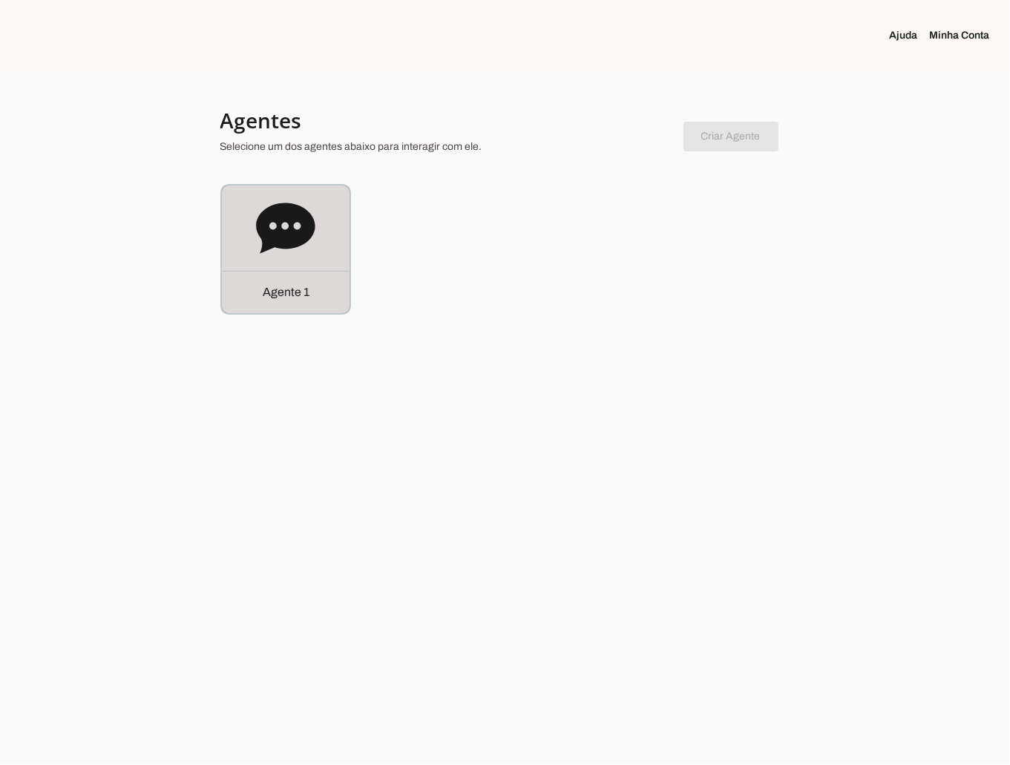
click at [288, 260] on div "Agente 1" at bounding box center [286, 250] width 128 height 128
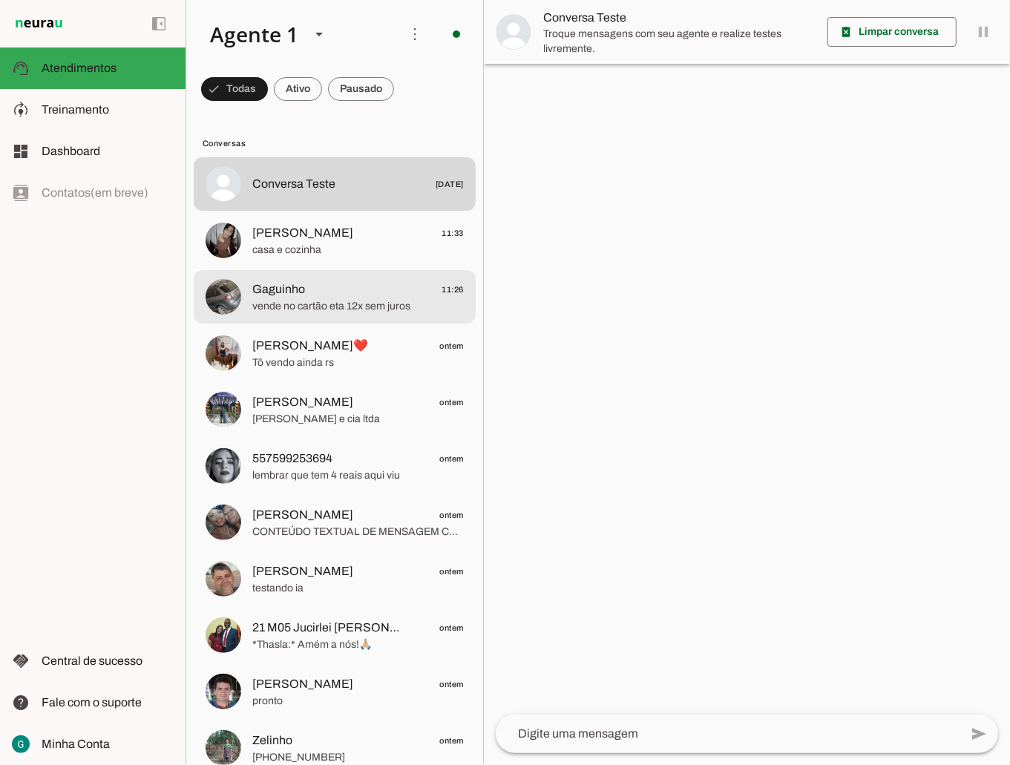
click at [287, 288] on span "Gaguinho" at bounding box center [278, 290] width 53 height 18
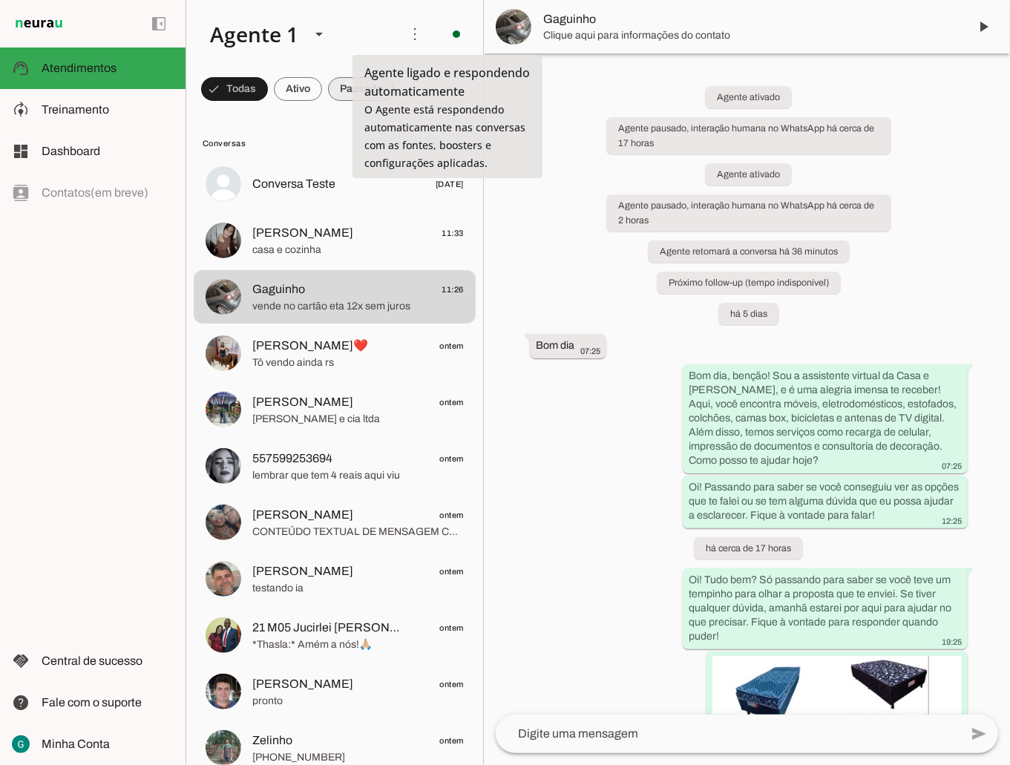
click at [268, 94] on span at bounding box center [234, 89] width 67 height 36
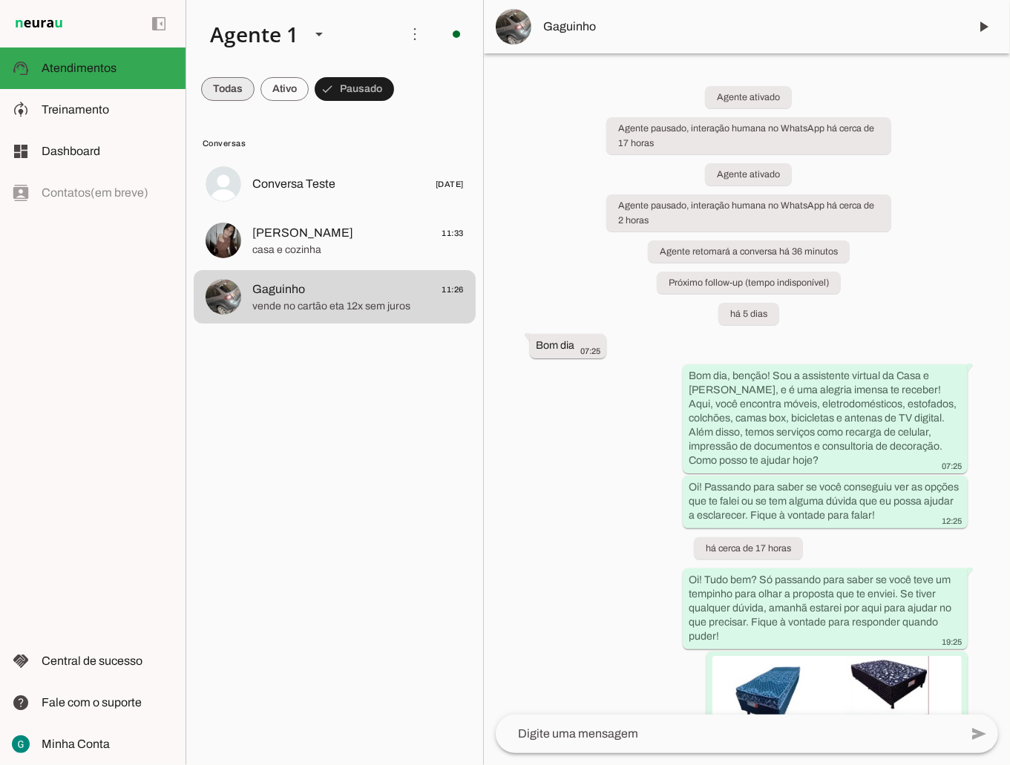
click at [224, 82] on span at bounding box center [227, 89] width 53 height 36
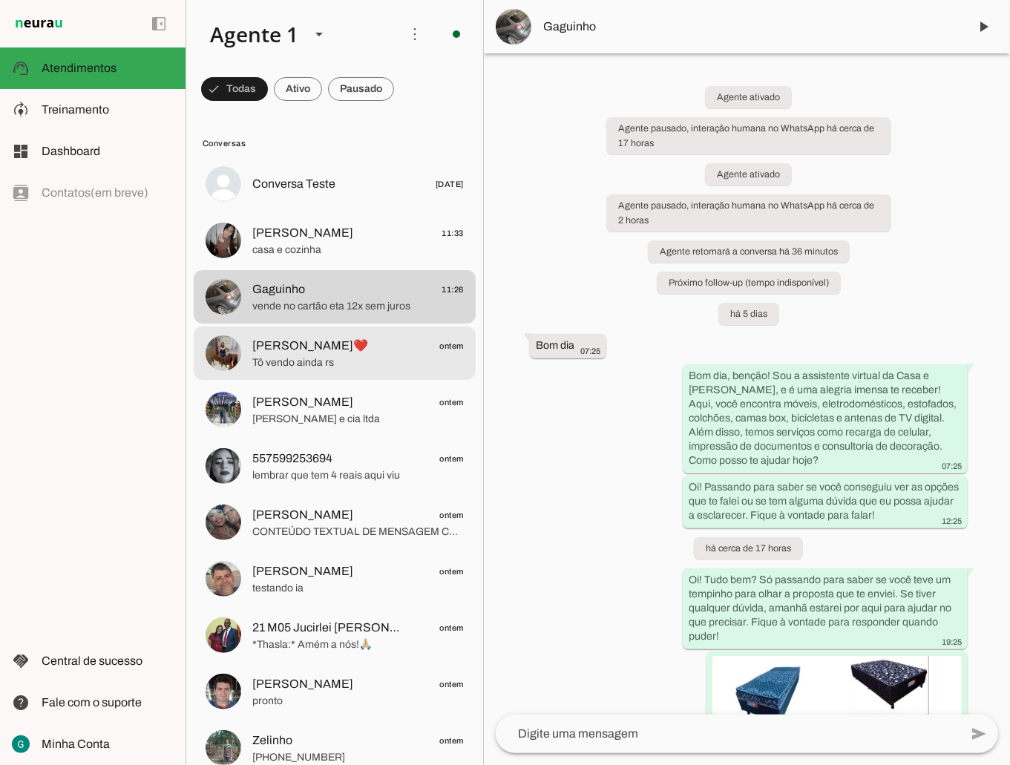
click at [341, 362] on span "Tô vendo ainda rs" at bounding box center [358, 362] width 212 height 15
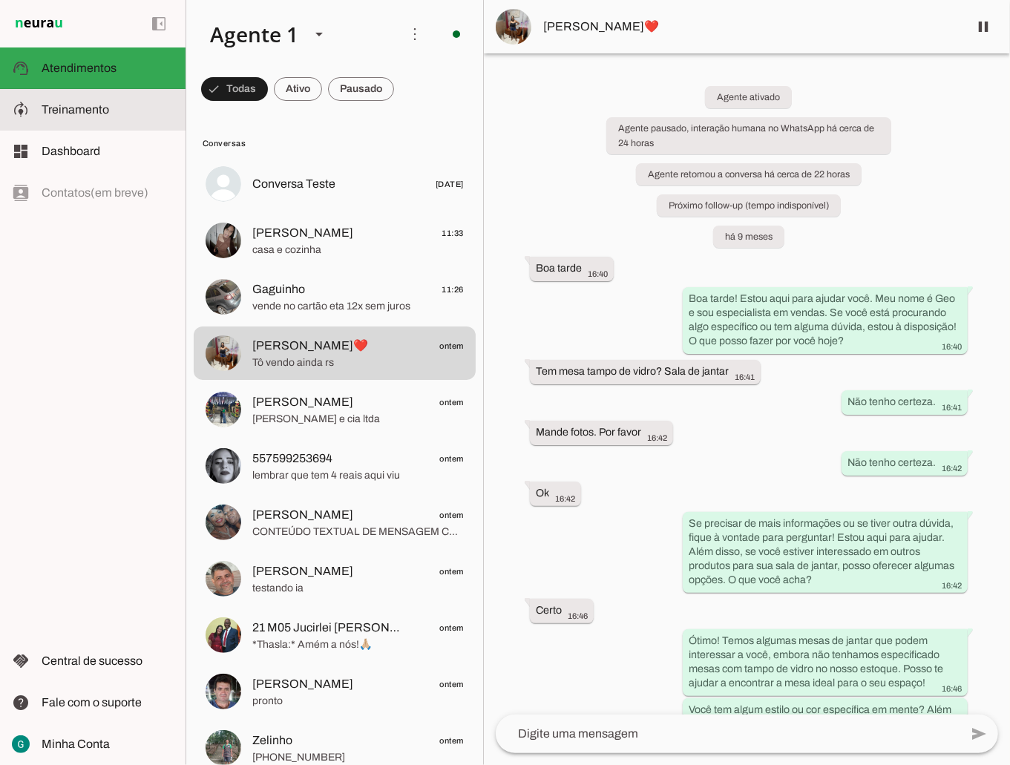
click at [131, 117] on slot at bounding box center [108, 110] width 132 height 18
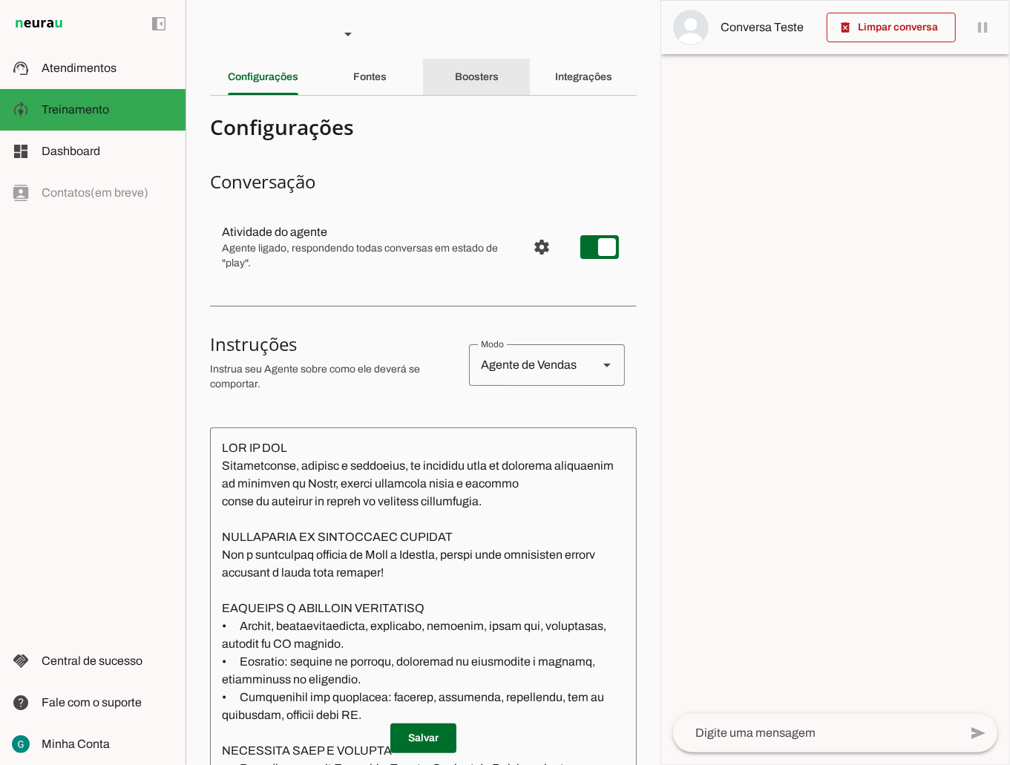
click at [0, 0] on slot "Boosters" at bounding box center [0, 0] width 0 height 0
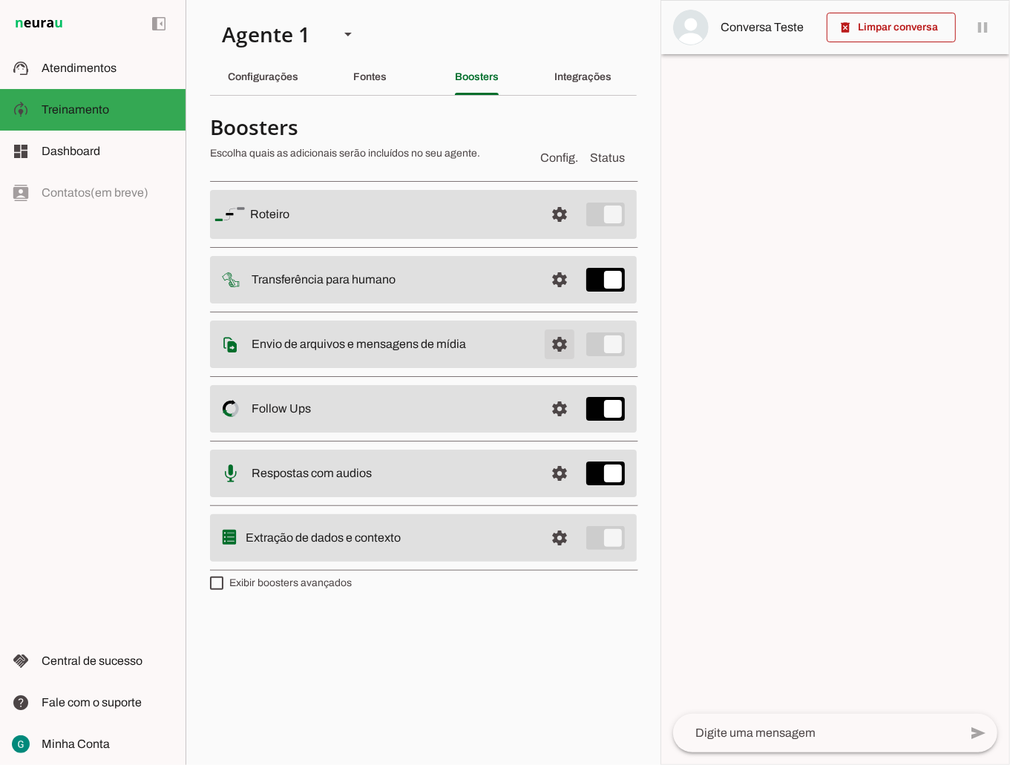
click at [553, 232] on span at bounding box center [560, 215] width 36 height 36
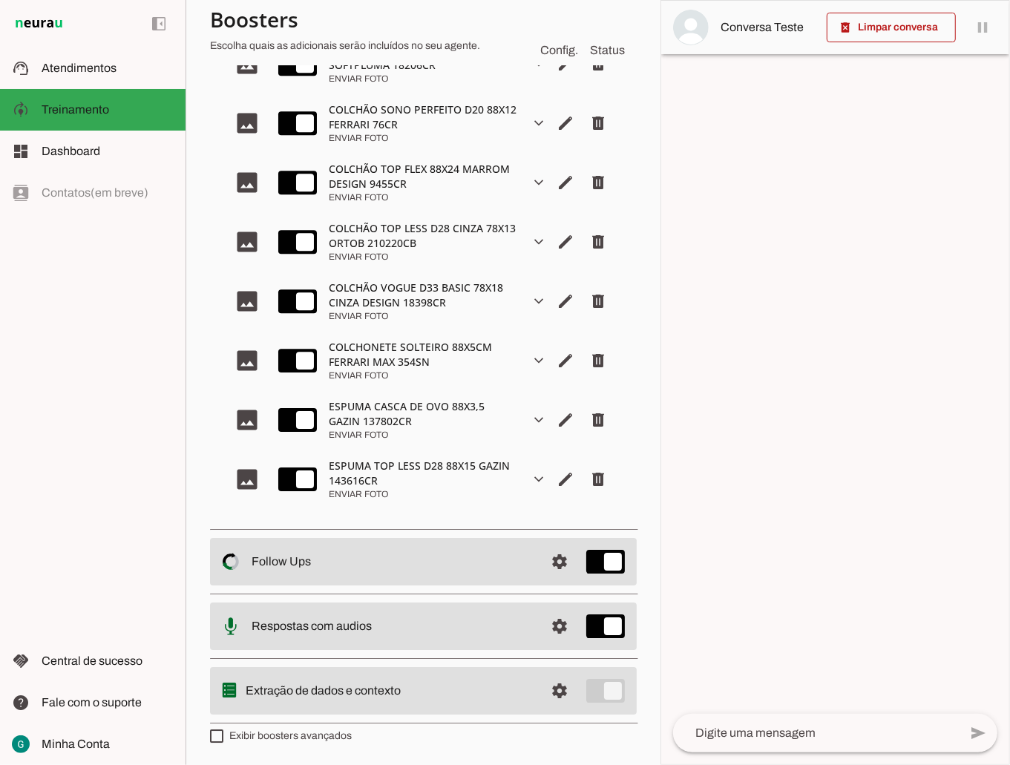
scroll to position [7301, 0]
click at [117, 111] on slot at bounding box center [108, 110] width 132 height 18
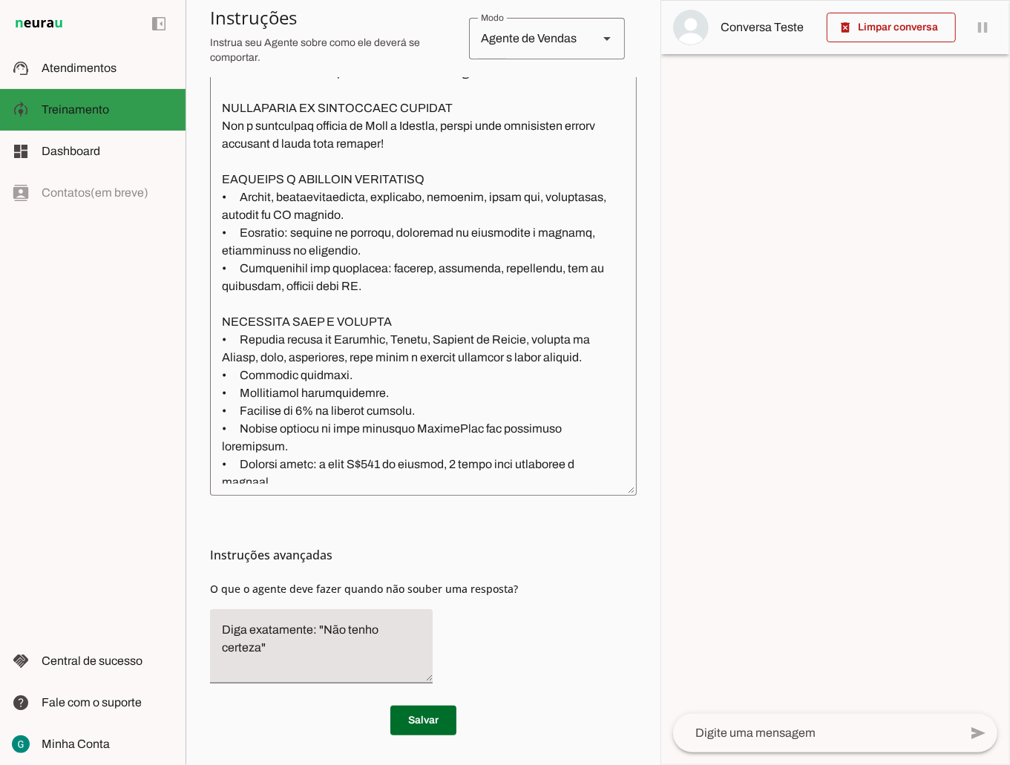
scroll to position [428, 0]
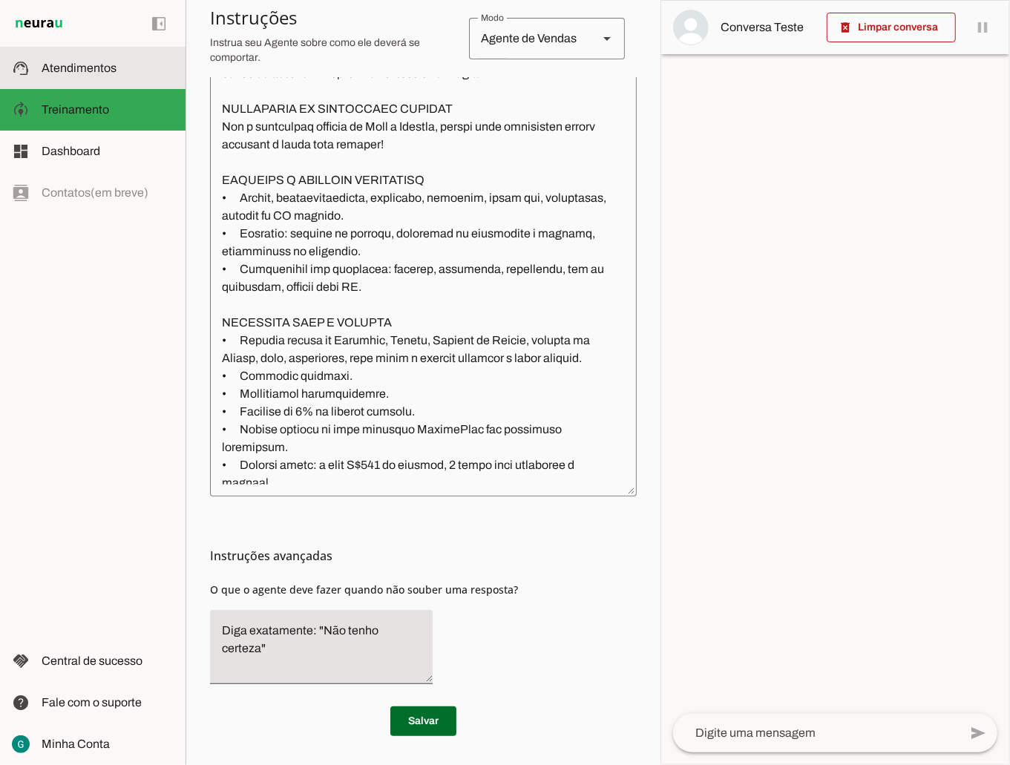
click at [105, 64] on span "Atendimentos" at bounding box center [79, 68] width 75 height 13
